Goal: Transaction & Acquisition: Register for event/course

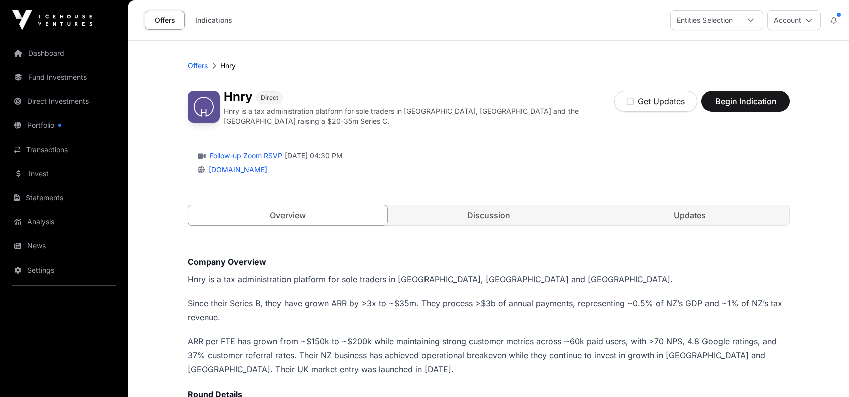
click at [483, 207] on link "Discussion" at bounding box center [488, 215] width 199 height 20
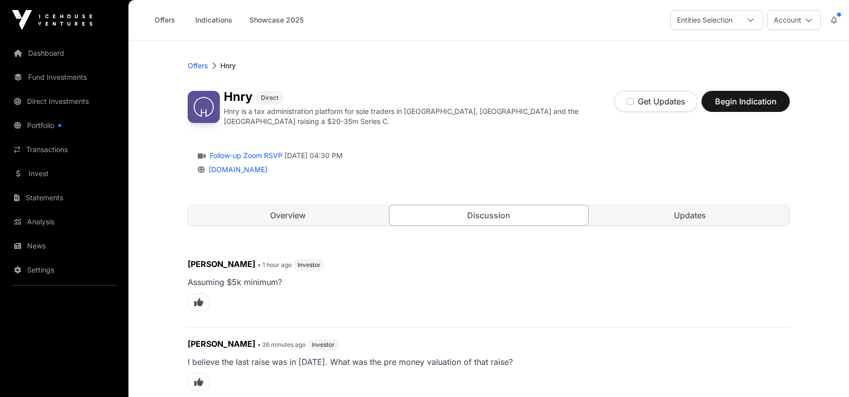
click at [677, 213] on link "Updates" at bounding box center [689, 215] width 199 height 20
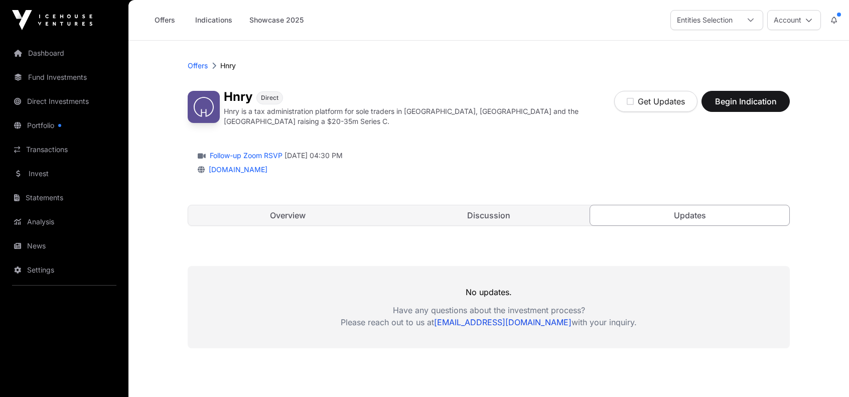
click at [277, 217] on link "Overview" at bounding box center [287, 215] width 199 height 20
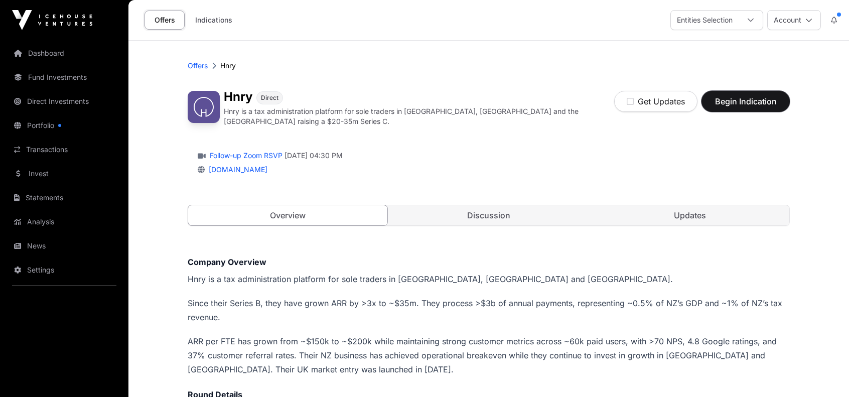
click at [733, 100] on span "Begin Indication" at bounding box center [745, 101] width 63 height 12
